Goal: Task Accomplishment & Management: Manage account settings

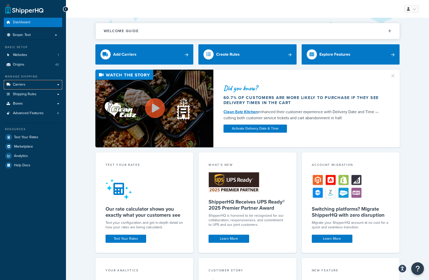
click at [27, 82] on link "Carriers" at bounding box center [33, 84] width 58 height 9
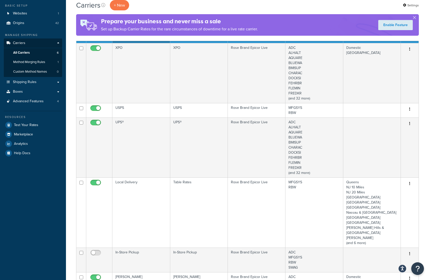
scroll to position [101, 0]
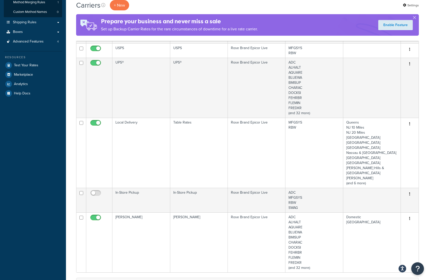
click at [139, 126] on td "Local Delivery" at bounding box center [141, 153] width 58 height 70
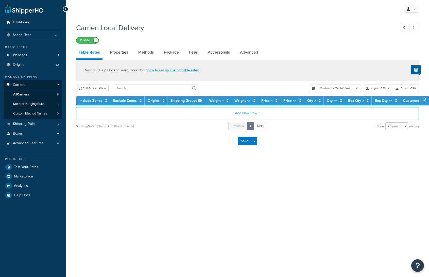
select select "25"
